Goal: Contribute content: Contribute content

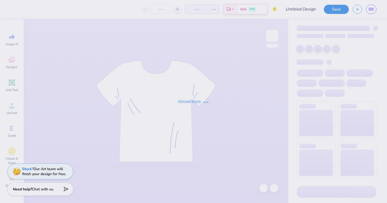
type input "Club Soccer Shirt"
type input "35"
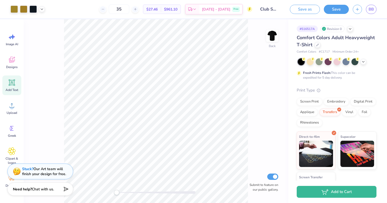
click at [12, 92] on span "Add Text" at bounding box center [12, 90] width 13 height 4
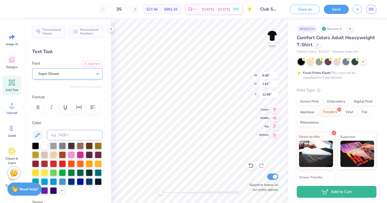
type textarea "T"
click at [13, 112] on span "Upload" at bounding box center [12, 113] width 11 height 4
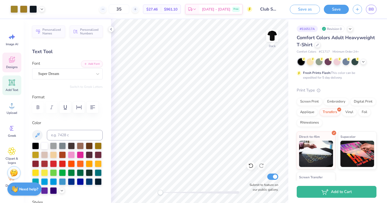
click at [12, 58] on icon at bounding box center [12, 60] width 8 height 8
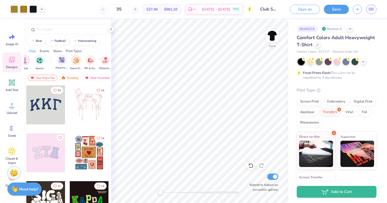
scroll to position [0, 37]
click at [12, 153] on icon at bounding box center [11, 151] width 3 height 3
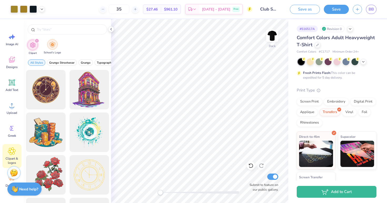
click at [52, 44] on img "filter for School's Logo" at bounding box center [52, 45] width 6 height 6
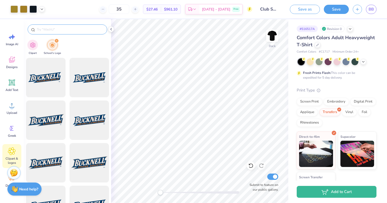
click at [71, 26] on div at bounding box center [67, 29] width 79 height 10
click at [70, 28] on input "text" at bounding box center [69, 29] width 67 height 5
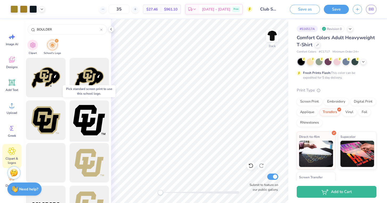
type input "BOULDER"
click at [90, 129] on div at bounding box center [88, 120] width 43 height 43
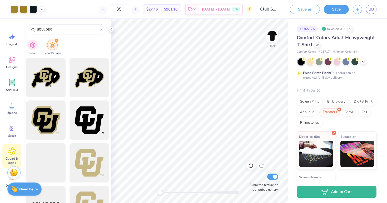
scroll to position [0, 0]
click at [47, 118] on div at bounding box center [45, 120] width 43 height 43
click at [317, 89] on icon at bounding box center [319, 90] width 4 height 4
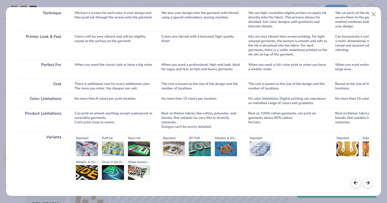
scroll to position [81, 0]
click at [374, 14] on button "Close" at bounding box center [374, 14] width 10 height 10
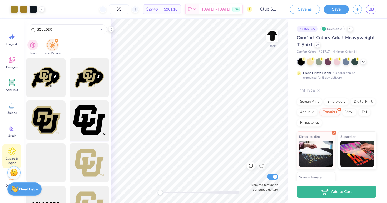
click at [79, 124] on div at bounding box center [88, 120] width 43 height 43
click at [318, 90] on line at bounding box center [318, 90] width 0 height 1
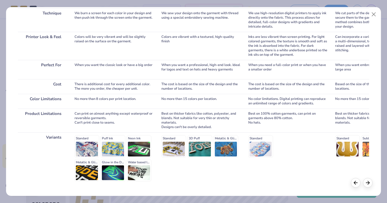
click at [87, 147] on div "Standard Puff Ink Neon Ink Metallic & Glitter Ink Glow in the Dark Ink Water ba…" at bounding box center [113, 158] width 79 height 46
click at [374, 11] on button "Close" at bounding box center [374, 14] width 10 height 10
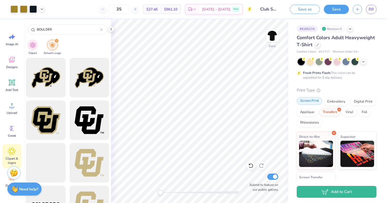
click at [310, 103] on div "Screen Print" at bounding box center [310, 101] width 26 height 8
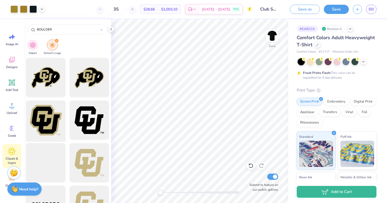
click at [54, 114] on div at bounding box center [45, 120] width 43 height 43
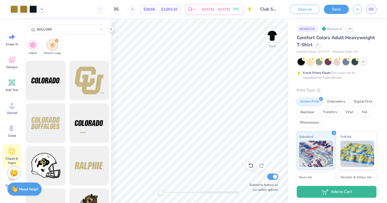
scroll to position [126, 0]
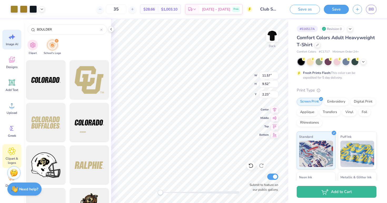
click at [12, 42] on div "Image AI" at bounding box center [11, 40] width 19 height 20
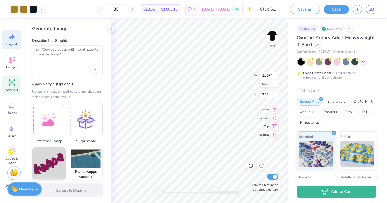
click at [15, 89] on span "Add Text" at bounding box center [12, 90] width 13 height 4
type input "5.59"
type input "1.62"
type input "11.69"
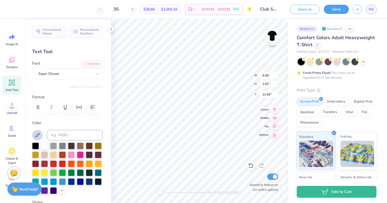
type textarea "TM"
click at [37, 137] on icon at bounding box center [37, 135] width 6 height 6
click at [98, 73] on icon at bounding box center [97, 73] width 5 height 5
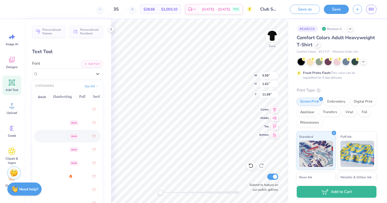
scroll to position [117, 0]
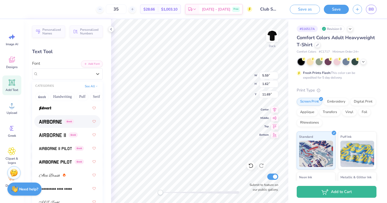
click at [49, 122] on img at bounding box center [50, 122] width 23 height 4
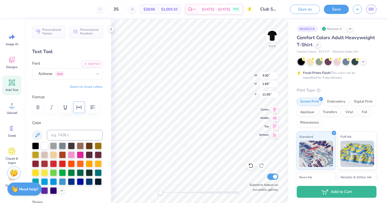
type input "7.91"
type input "11.57"
type input "9.52"
type input "2.23"
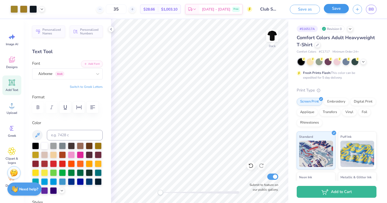
click at [329, 9] on button "Save" at bounding box center [336, 8] width 25 height 9
